Goal: Task Accomplishment & Management: Complete application form

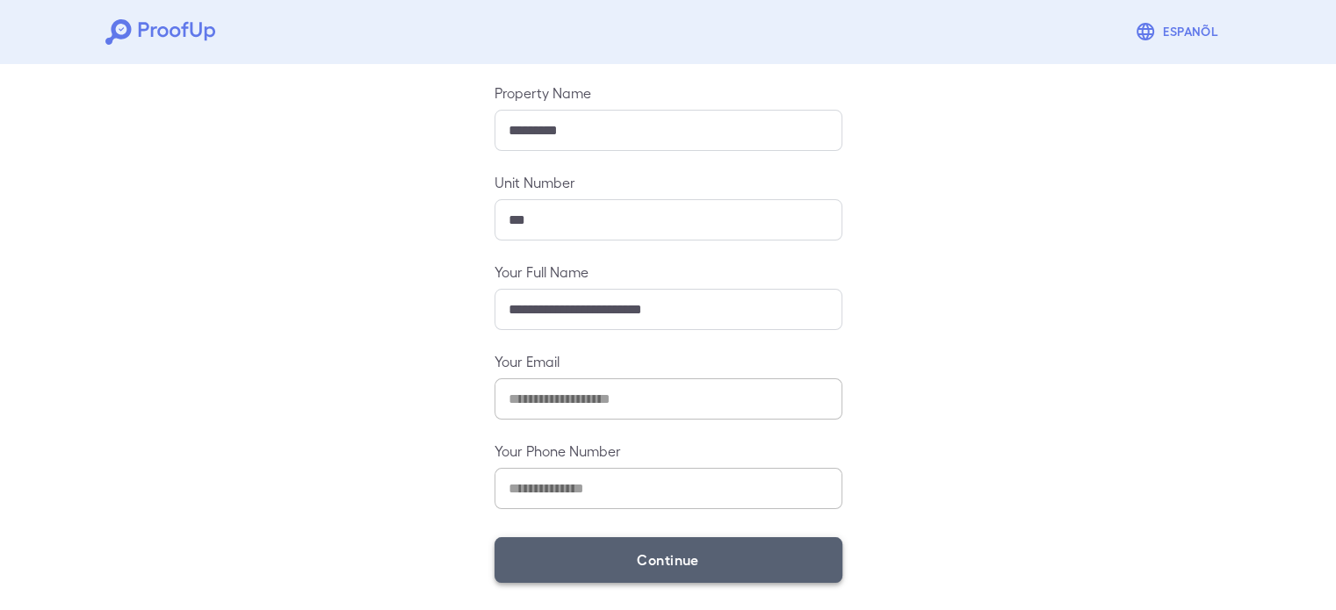
click at [595, 551] on button "Continue" at bounding box center [669, 561] width 348 height 46
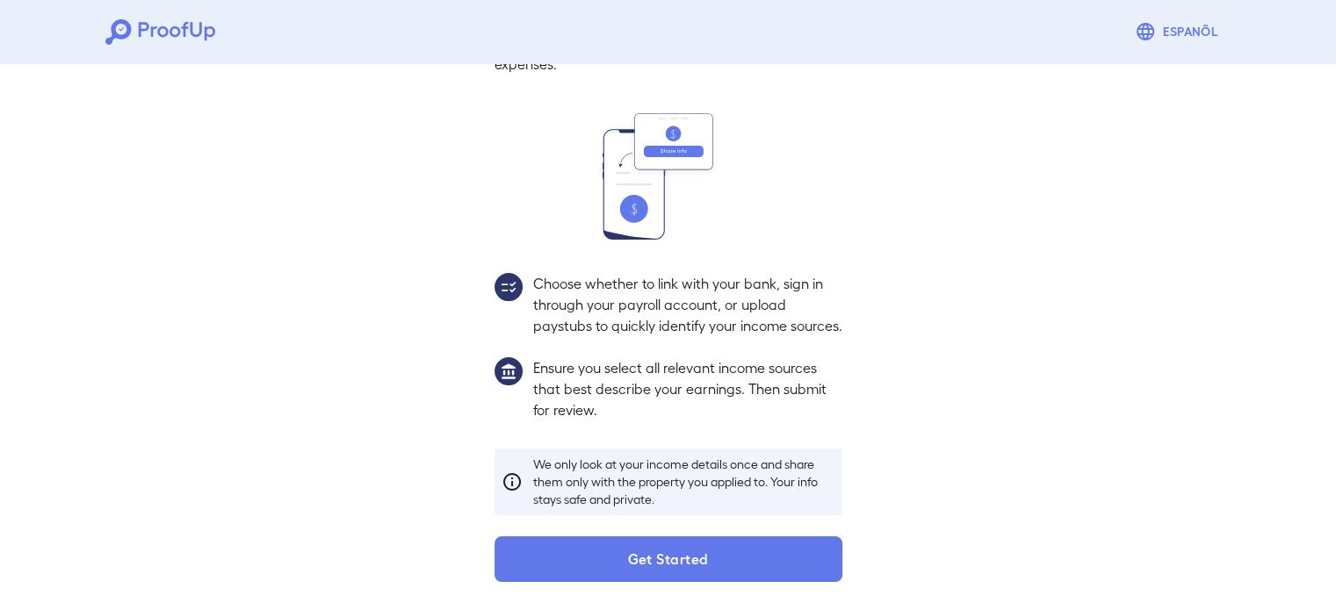
scroll to position [160, 0]
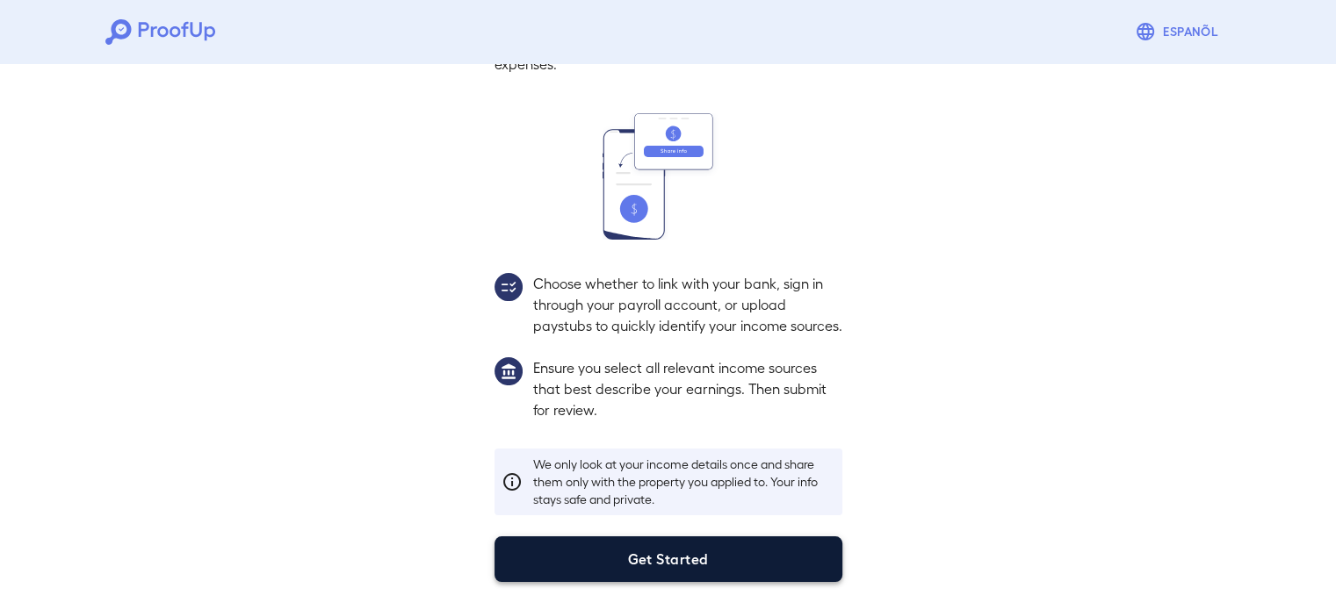
click at [623, 558] on button "Get Started" at bounding box center [669, 560] width 348 height 46
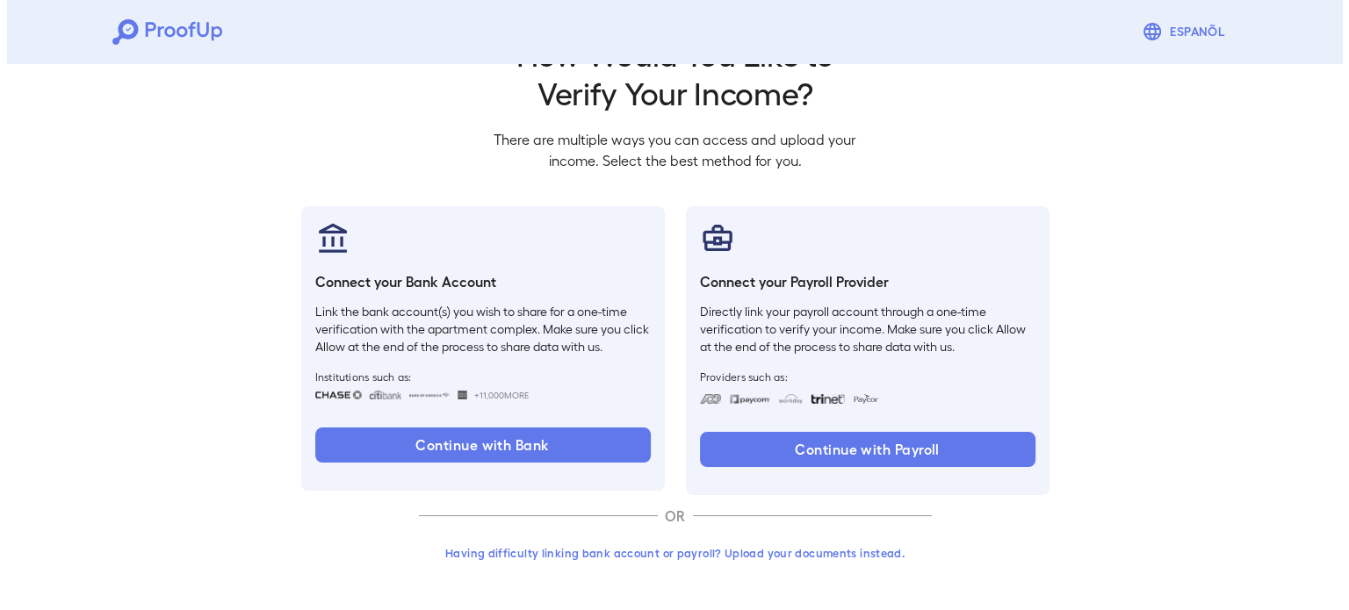
scroll to position [60, 0]
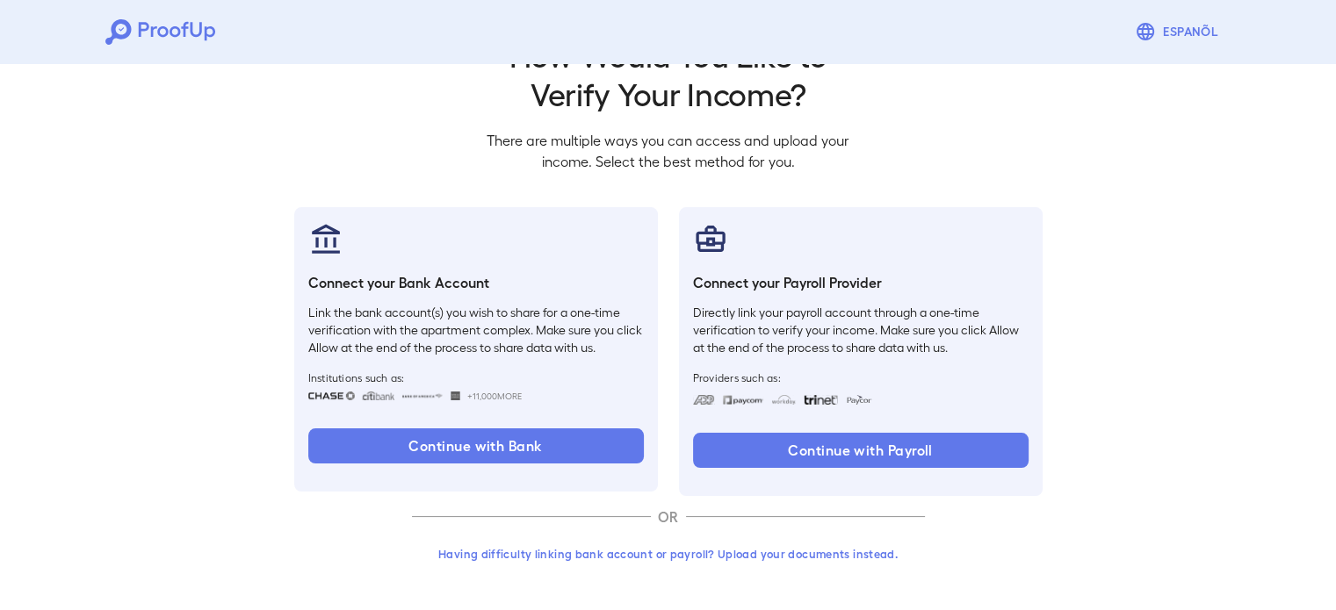
click at [570, 581] on div "Having difficulty linking bank account or payroll? Upload your documents instea…" at bounding box center [668, 561] width 513 height 46
click at [560, 552] on button "Having difficulty linking bank account or payroll? Upload your documents instea…" at bounding box center [668, 554] width 513 height 32
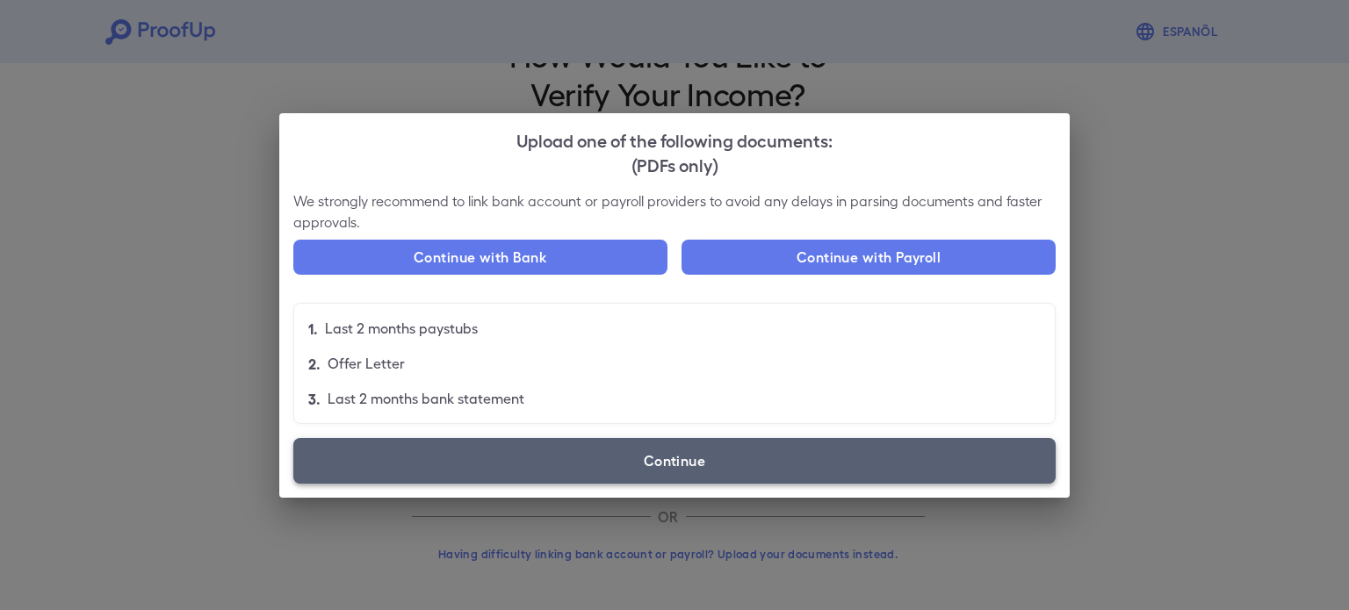
click at [574, 461] on label "Continue" at bounding box center [674, 461] width 762 height 46
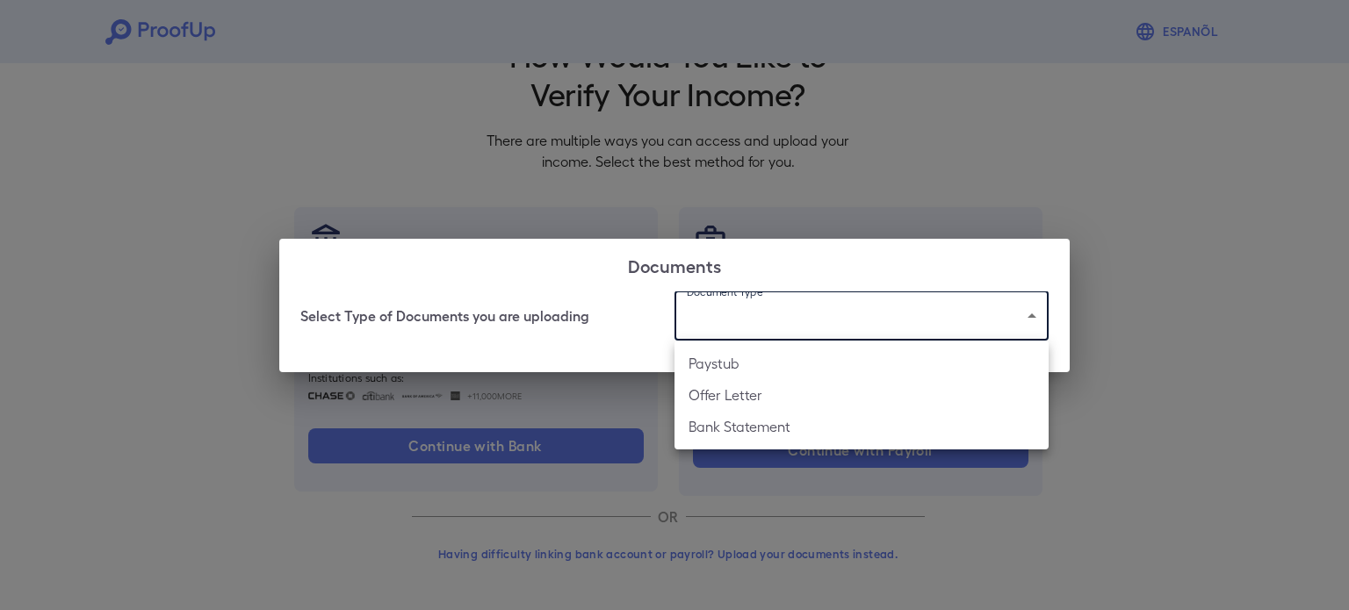
click at [762, 337] on body "Espanõl Go back How Would You Like to Verify Your Income? There are multiple wa…" at bounding box center [674, 275] width 1349 height 671
click at [760, 373] on li "Paystub" at bounding box center [862, 364] width 374 height 32
type input "*******"
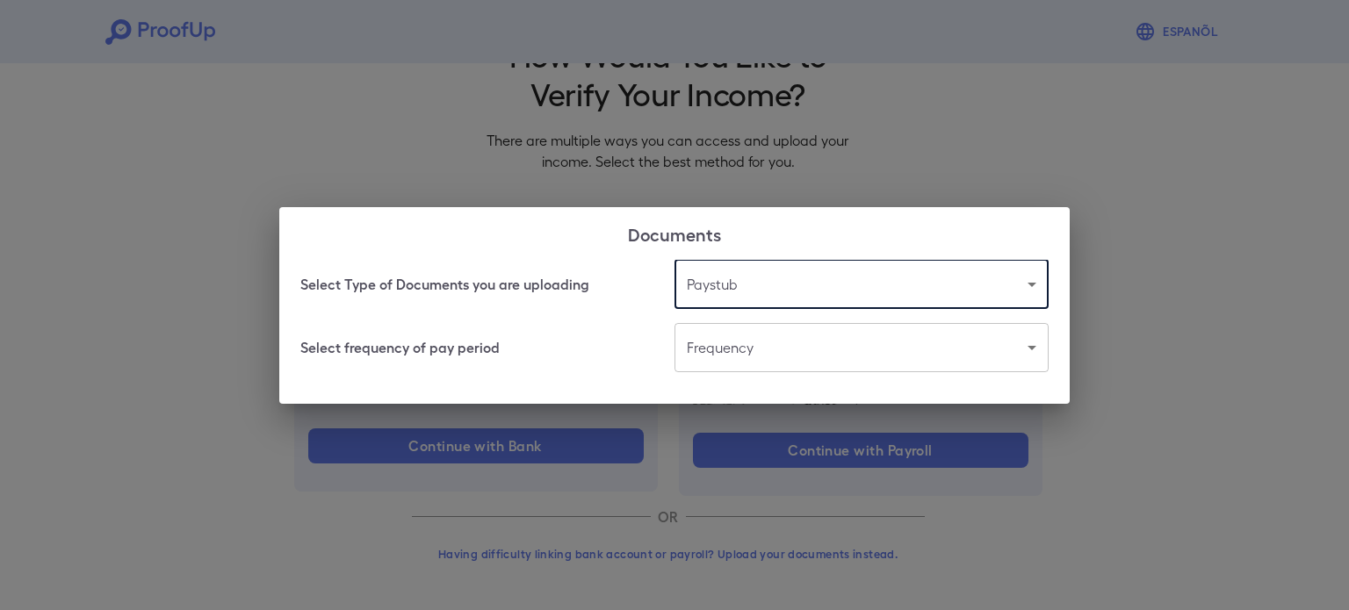
click at [758, 361] on body "Espanõl Go back How Would You Like to Verify Your Income? There are multiple wa…" at bounding box center [674, 275] width 1349 height 671
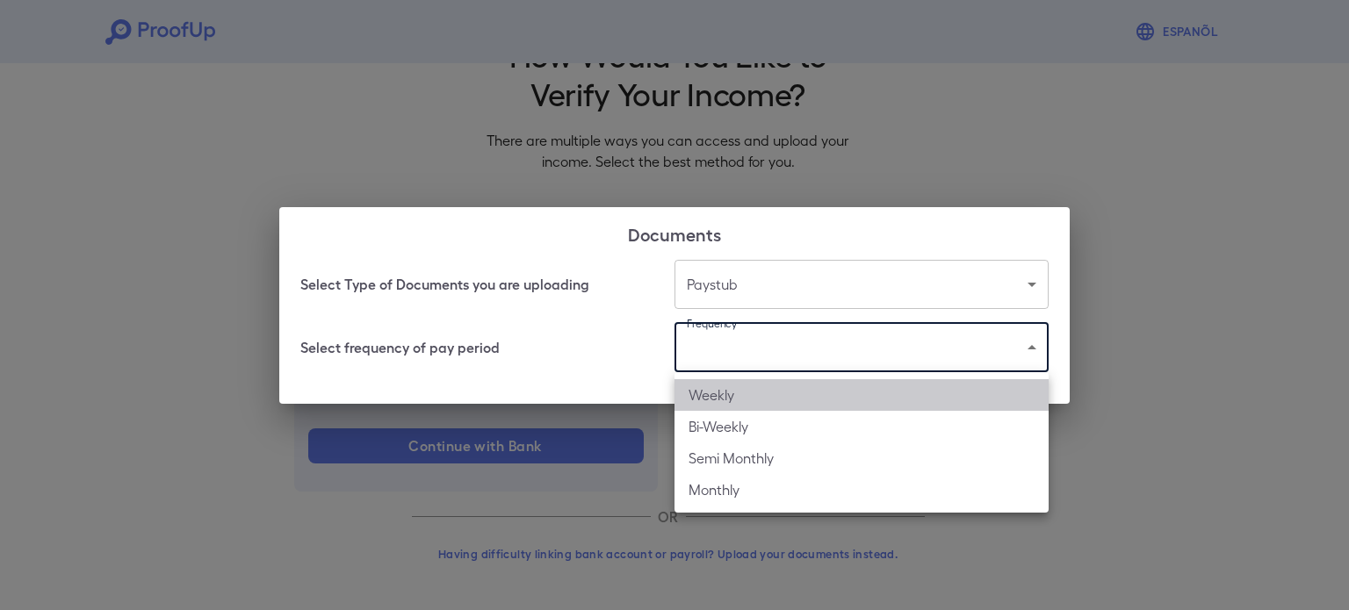
click at [743, 396] on li "Weekly" at bounding box center [862, 395] width 374 height 32
type input "******"
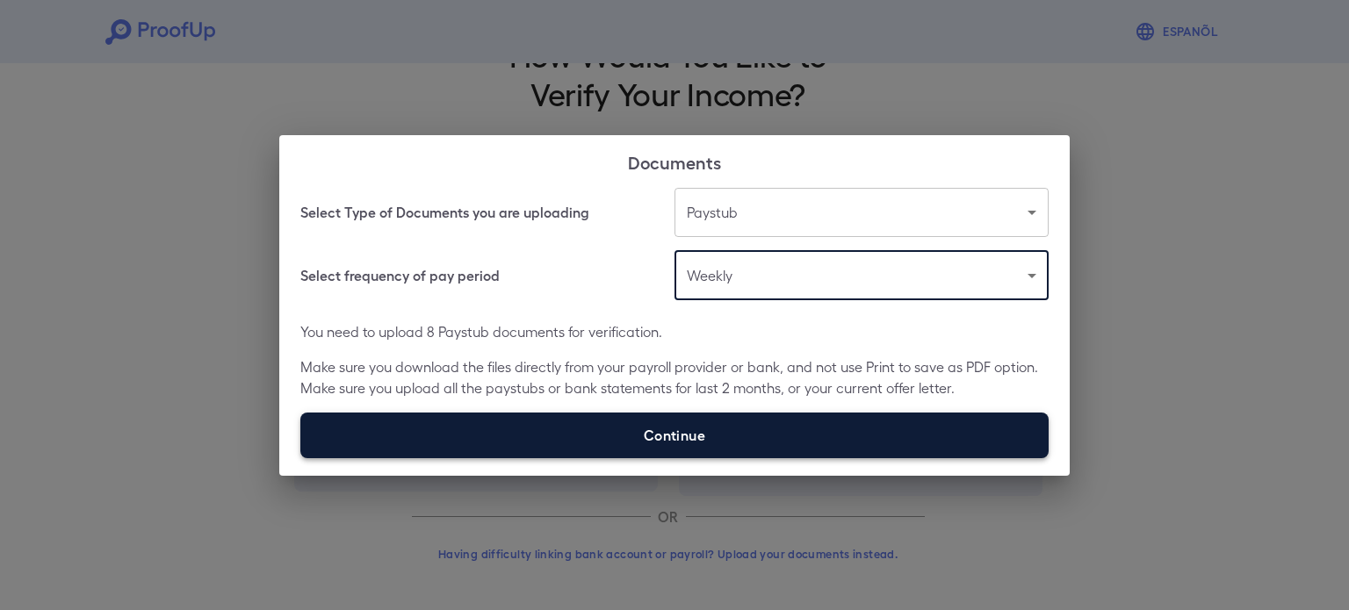
click at [743, 424] on label "Continue" at bounding box center [674, 436] width 748 height 46
click at [301, 458] on input "Continue" at bounding box center [300, 458] width 1 height 1
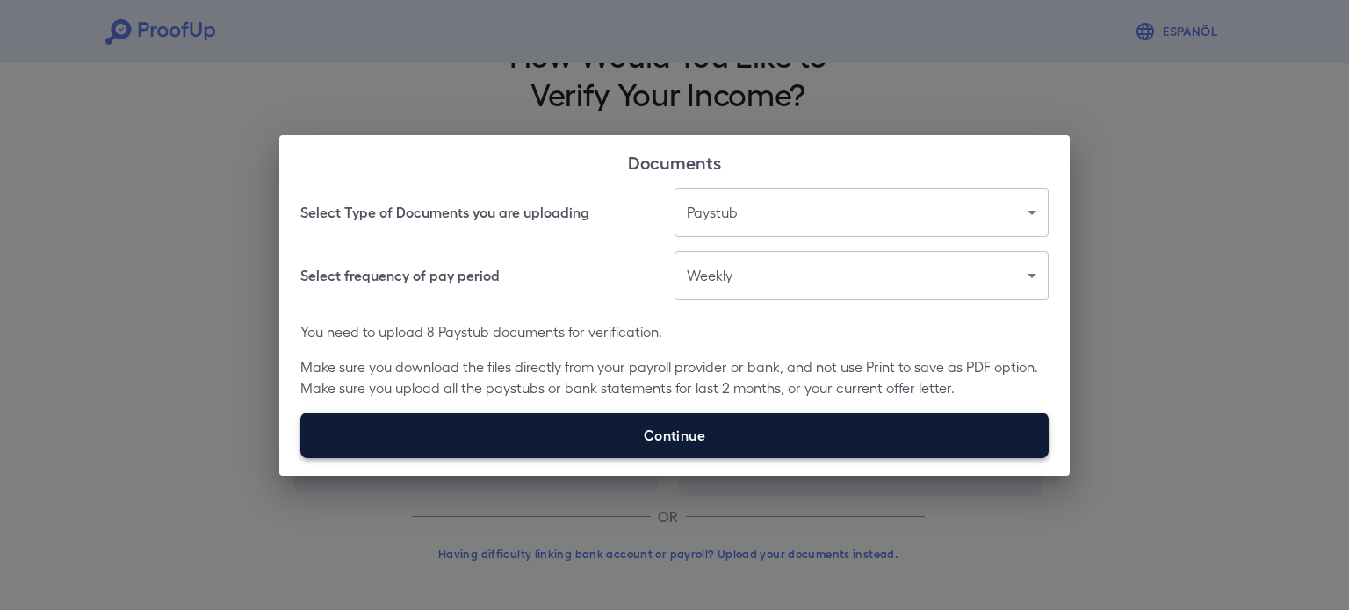
type input "**********"
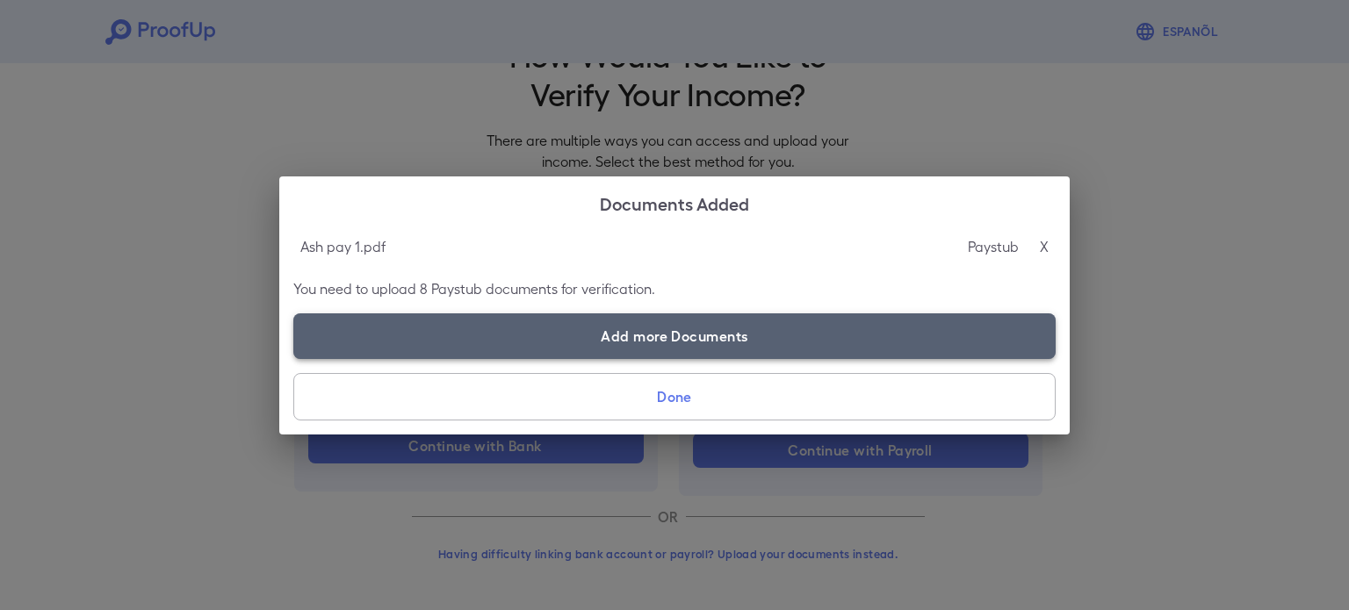
click at [664, 350] on label "Add more Documents" at bounding box center [674, 337] width 762 height 46
click at [294, 358] on input "Add more Documents" at bounding box center [293, 358] width 1 height 1
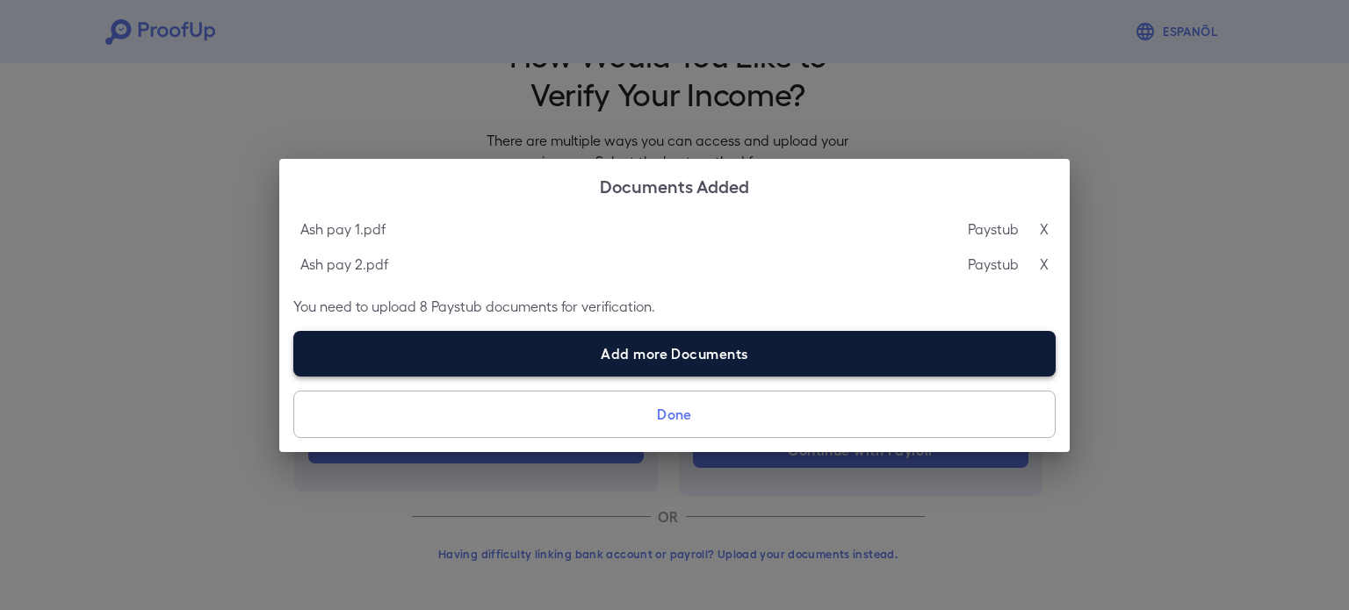
click at [427, 368] on label "Add more Documents" at bounding box center [674, 354] width 762 height 46
click at [294, 376] on input "Add more Documents" at bounding box center [293, 376] width 1 height 1
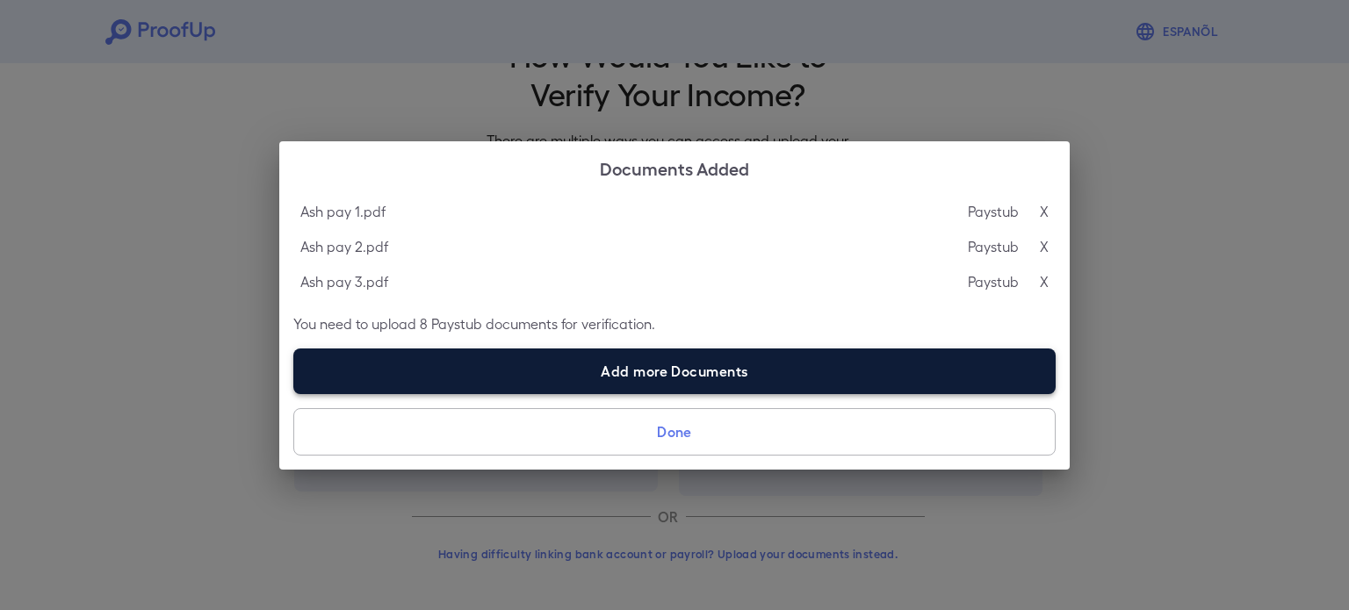
click at [471, 361] on label "Add more Documents" at bounding box center [674, 372] width 762 height 46
click at [294, 394] on input "Add more Documents" at bounding box center [293, 394] width 1 height 1
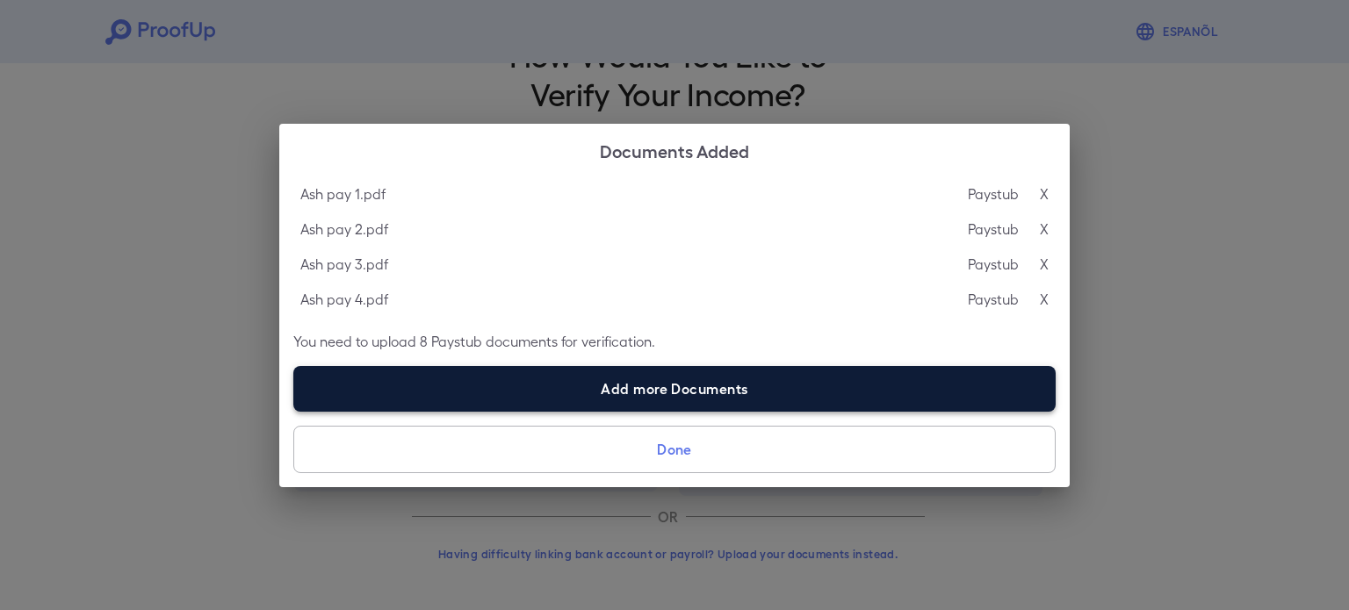
click at [420, 390] on label "Add more Documents" at bounding box center [674, 389] width 762 height 46
click at [294, 411] on input "Add more Documents" at bounding box center [293, 411] width 1 height 1
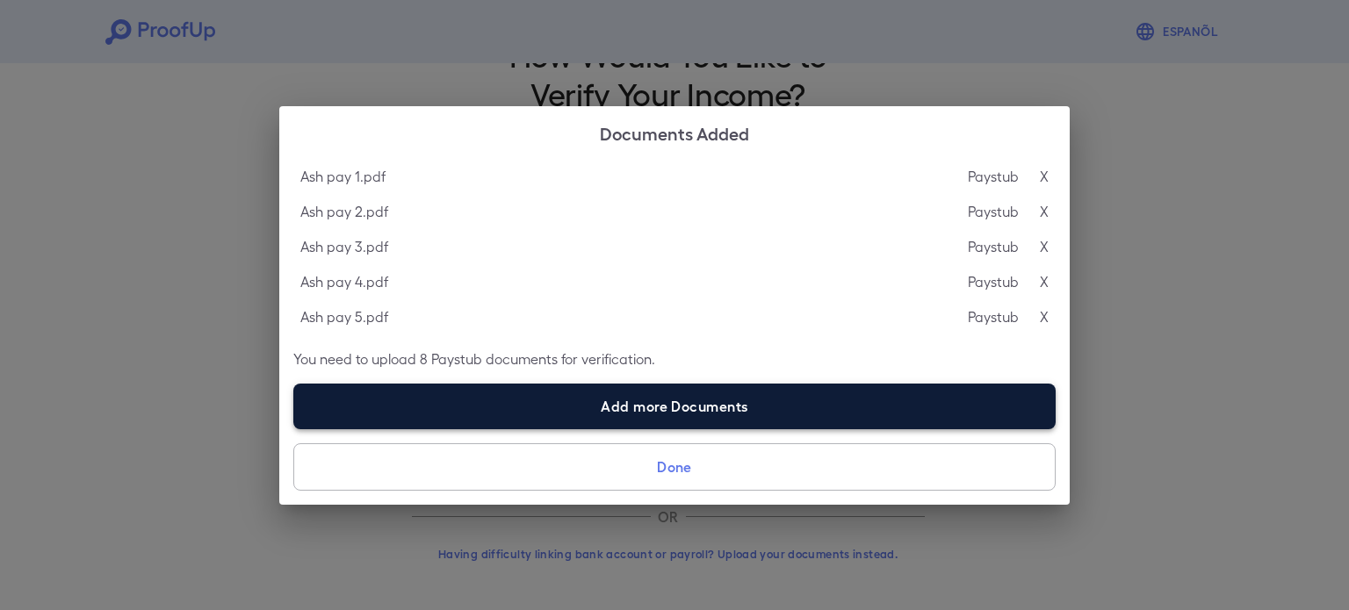
click at [360, 396] on label "Add more Documents" at bounding box center [674, 407] width 762 height 46
click at [294, 429] on input "Add more Documents" at bounding box center [293, 429] width 1 height 1
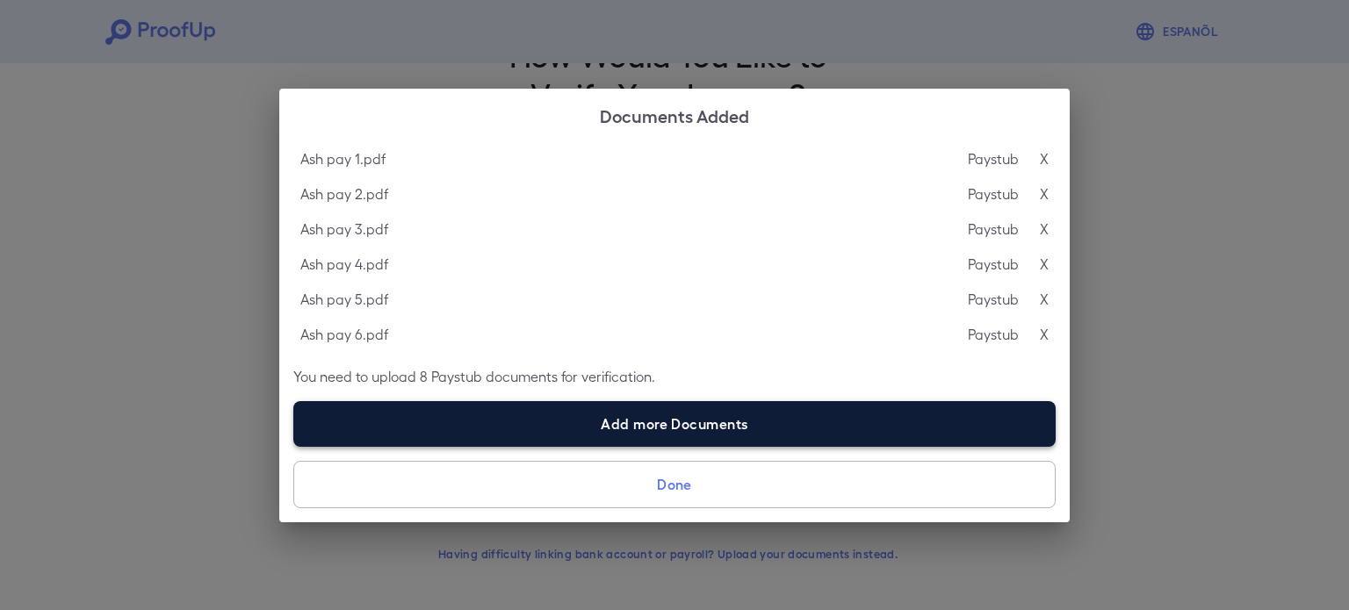
click at [460, 404] on label "Add more Documents" at bounding box center [674, 424] width 762 height 46
click at [294, 446] on input "Add more Documents" at bounding box center [293, 446] width 1 height 1
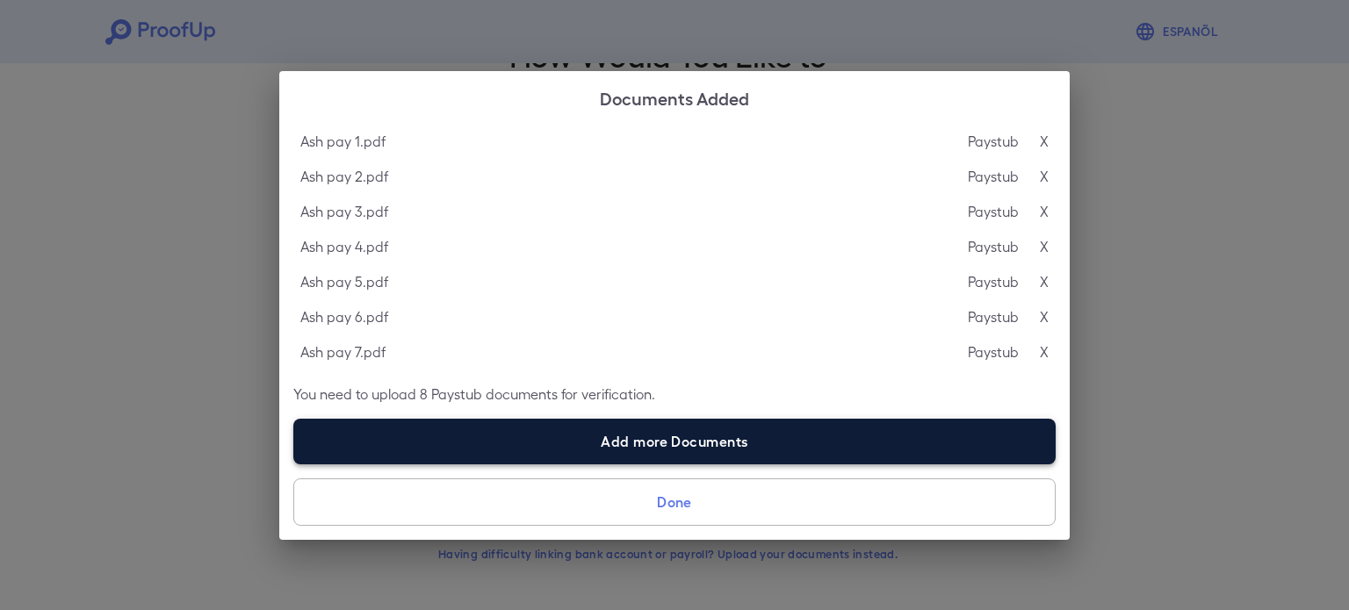
click at [368, 438] on label "Add more Documents" at bounding box center [674, 442] width 762 height 46
click at [294, 464] on input "Add more Documents" at bounding box center [293, 464] width 1 height 1
type input "**********"
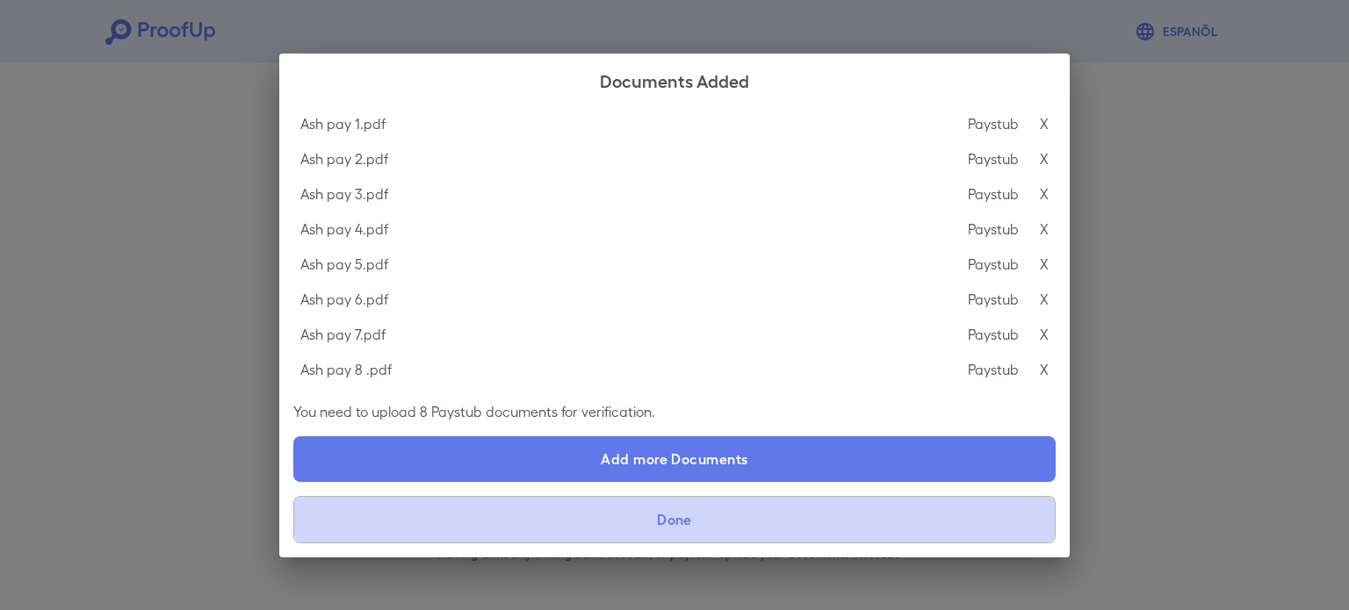
click at [409, 519] on button "Done" at bounding box center [674, 519] width 762 height 47
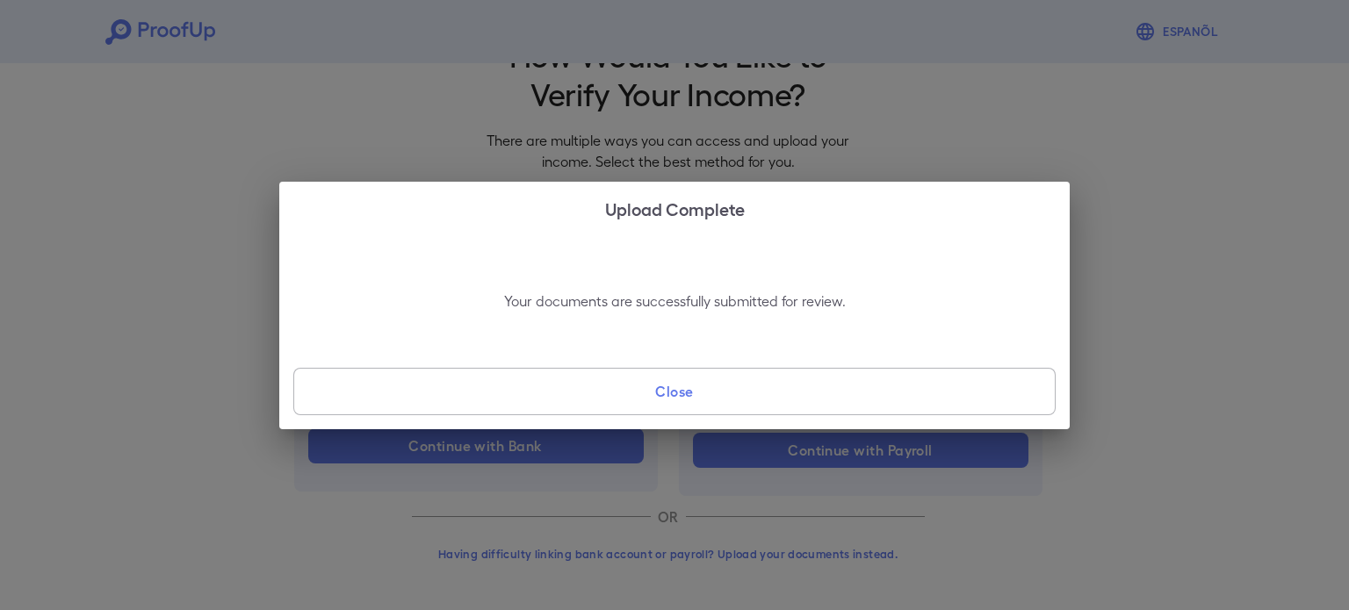
click at [577, 389] on button "Close" at bounding box center [674, 391] width 762 height 47
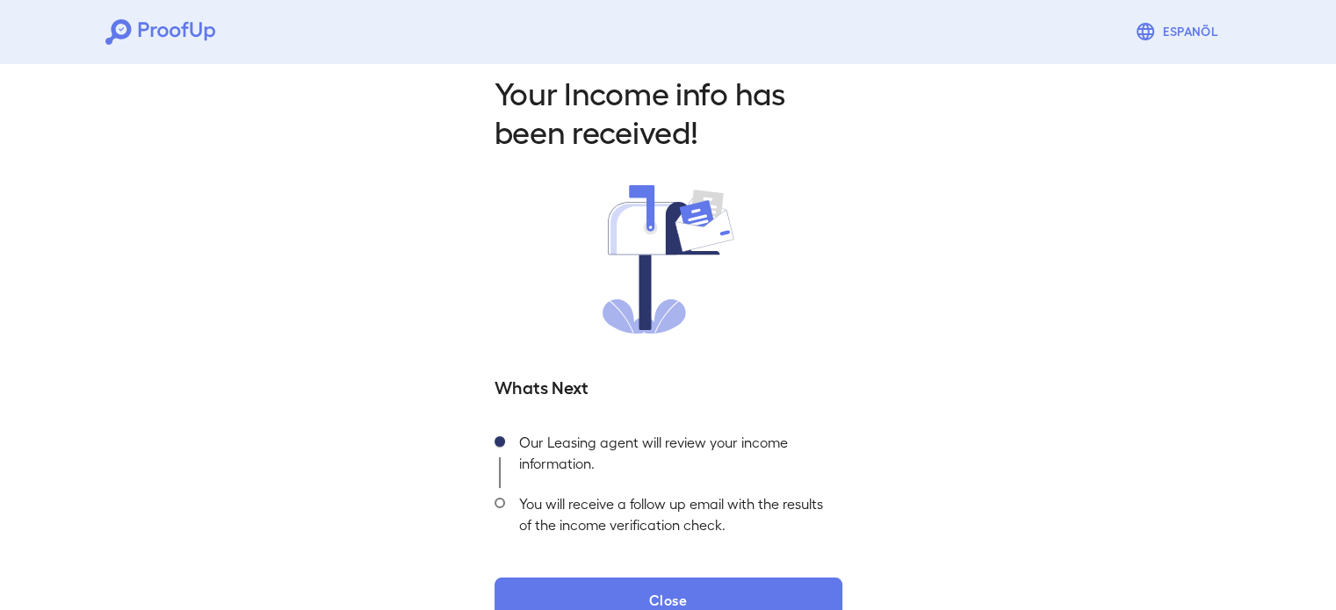
scroll to position [62, 0]
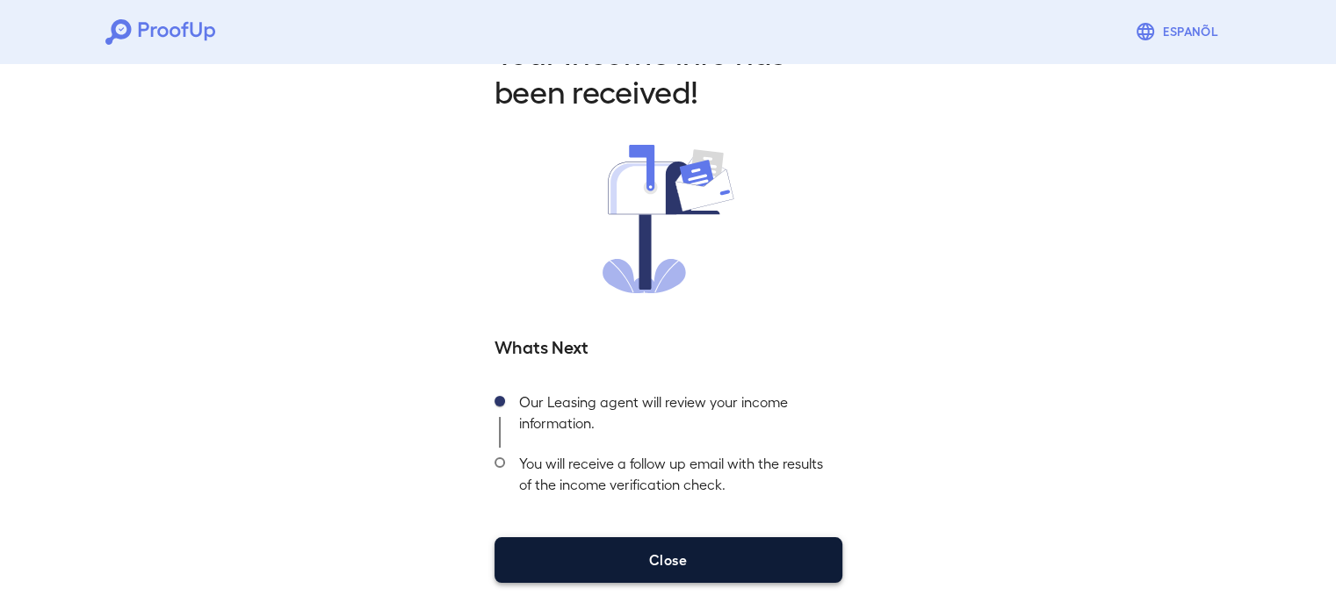
click at [632, 575] on button "Close" at bounding box center [669, 561] width 348 height 46
